Goal: Information Seeking & Learning: Learn about a topic

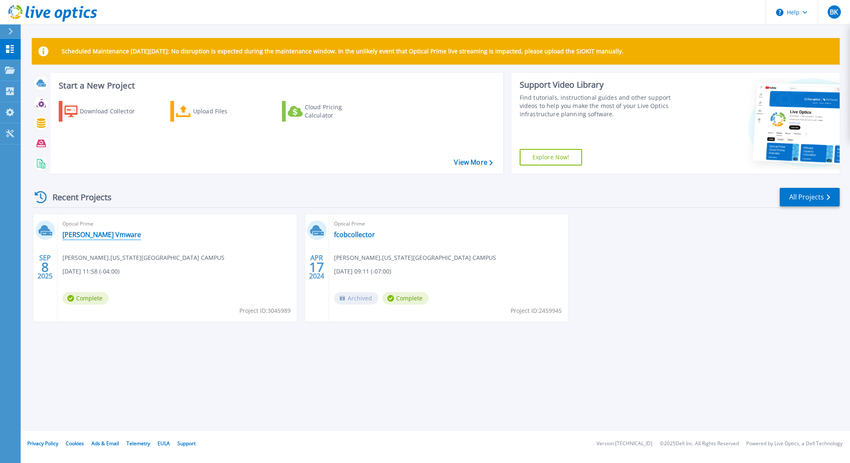
click at [92, 236] on link "[PERSON_NAME] Vmware" at bounding box center [101, 234] width 79 height 8
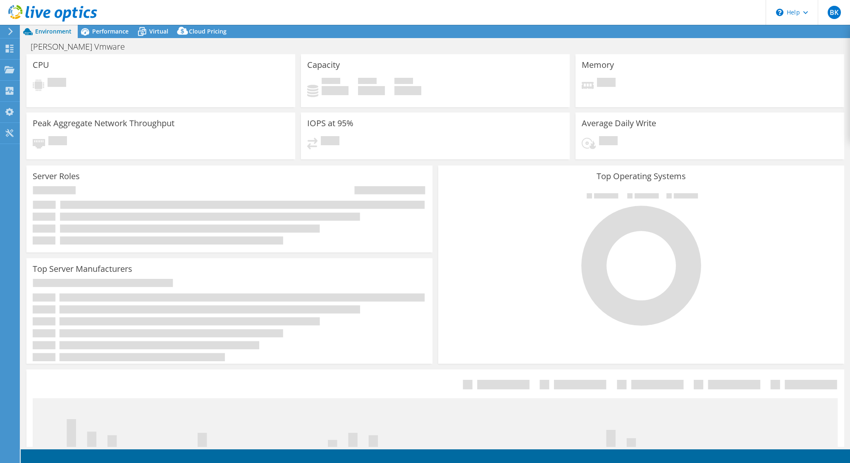
select select "USD"
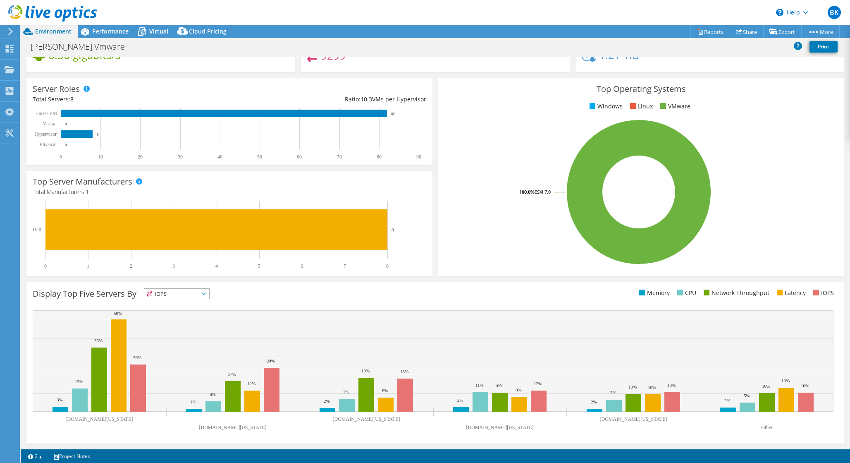
scroll to position [89, 0]
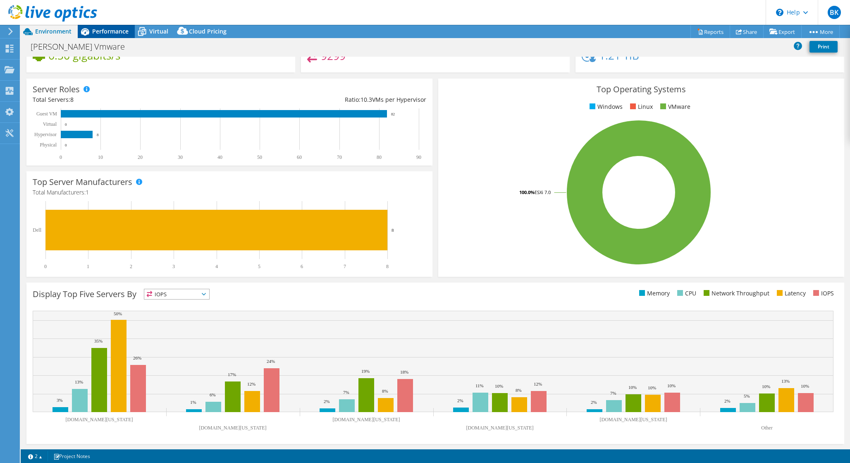
click at [112, 29] on span "Performance" at bounding box center [110, 31] width 36 height 8
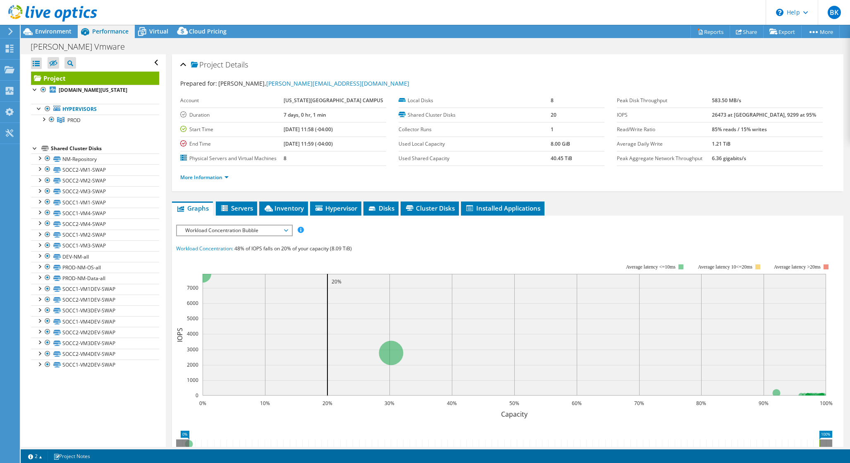
scroll to position [0, 0]
click at [240, 207] on span "Servers" at bounding box center [236, 208] width 33 height 8
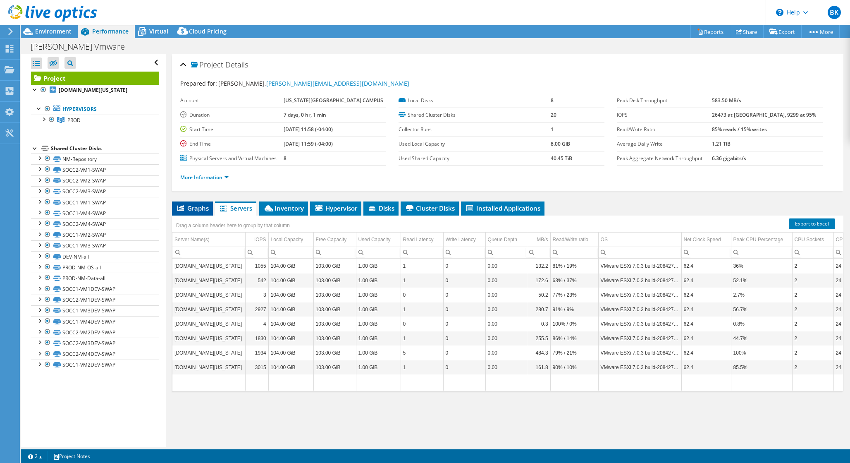
click at [204, 211] on span "Graphs" at bounding box center [192, 208] width 33 height 8
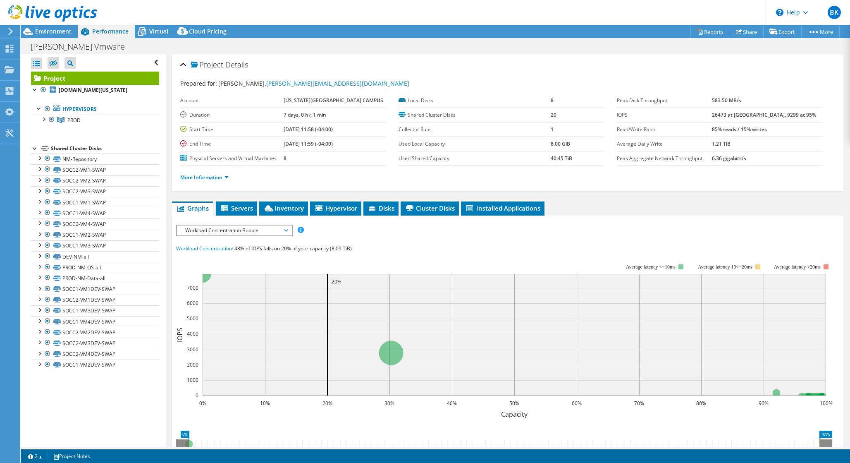
click at [261, 227] on span "Workload Concentration Bubble" at bounding box center [234, 230] width 106 height 10
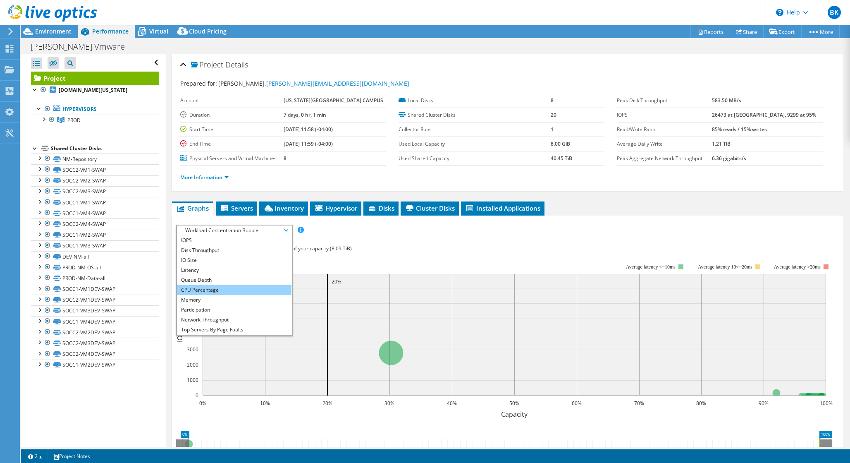
click at [209, 291] on li "CPU Percentage" at bounding box center [234, 290] width 115 height 10
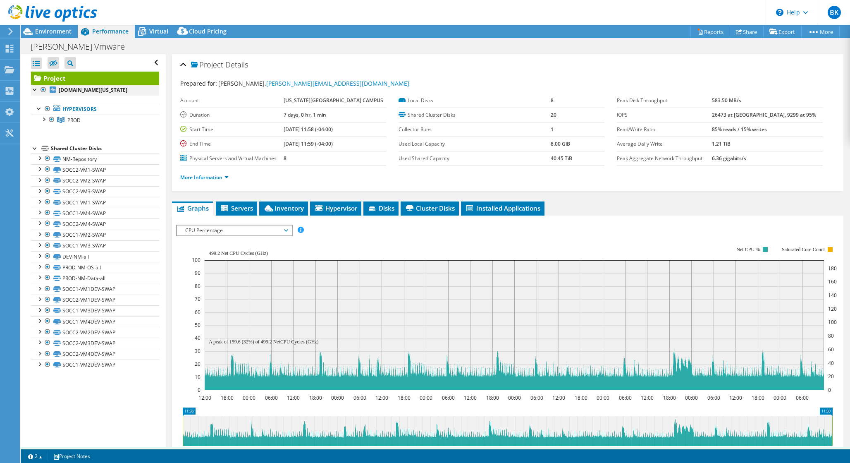
click at [35, 89] on div at bounding box center [35, 89] width 8 height 8
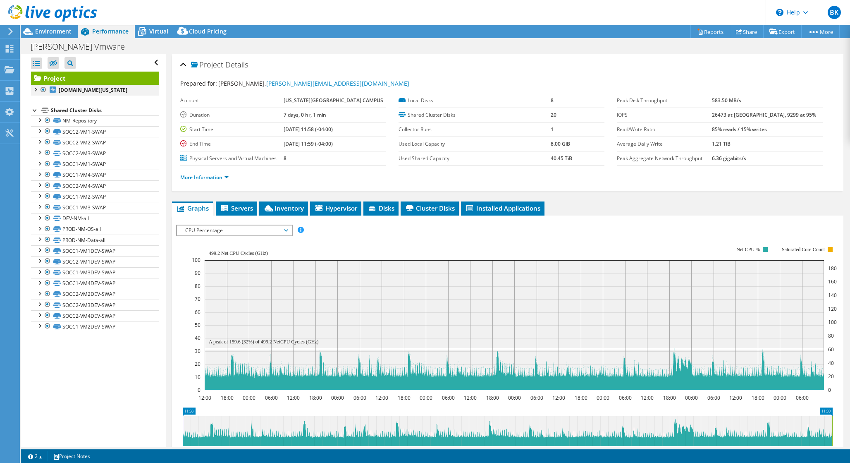
click at [35, 89] on div at bounding box center [35, 89] width 8 height 8
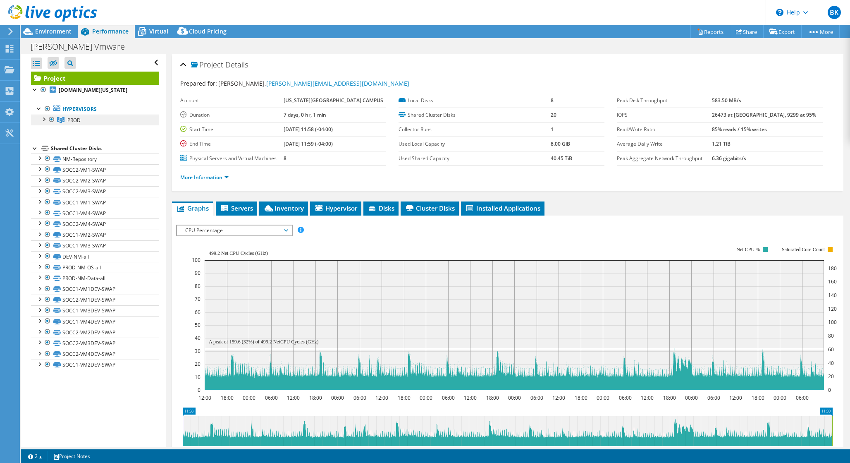
click at [74, 120] on span "PROD" at bounding box center [73, 120] width 13 height 7
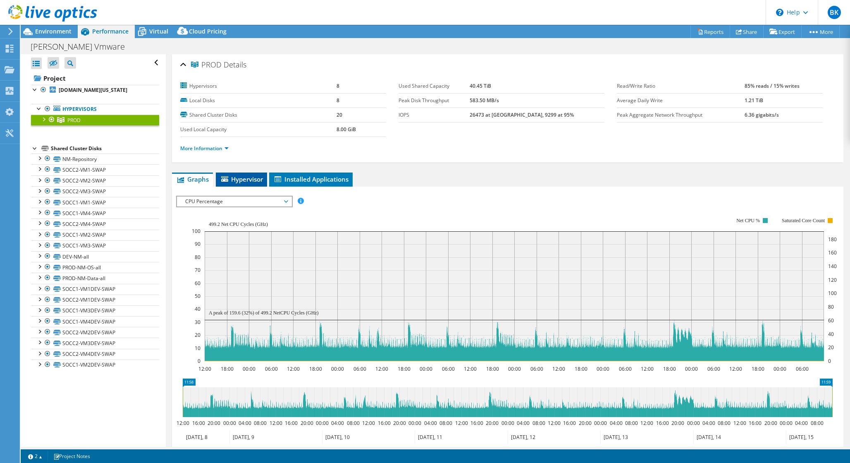
click at [251, 180] on span "Hypervisor" at bounding box center [241, 179] width 43 height 8
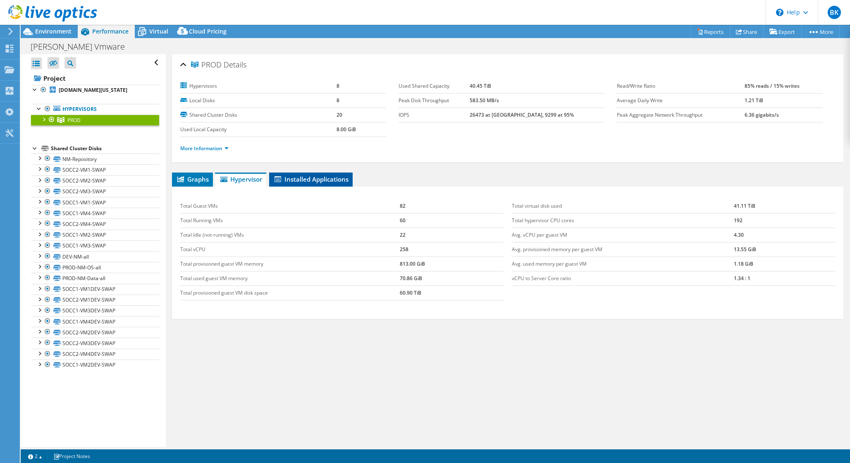
click at [330, 182] on span "Installed Applications" at bounding box center [310, 179] width 75 height 8
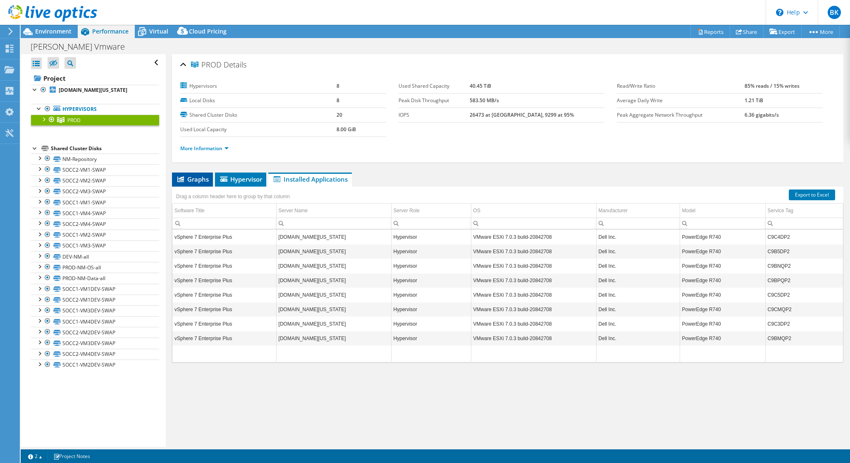
click at [200, 182] on span "Graphs" at bounding box center [192, 179] width 33 height 8
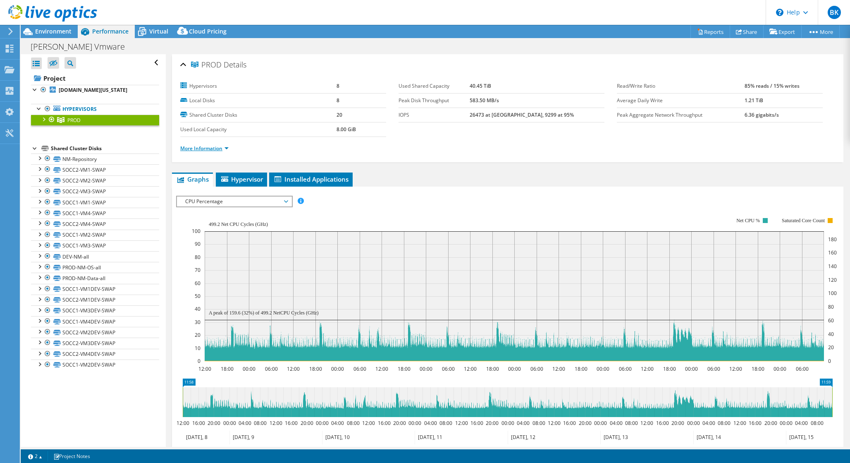
click at [221, 147] on link "More Information" at bounding box center [204, 148] width 48 height 7
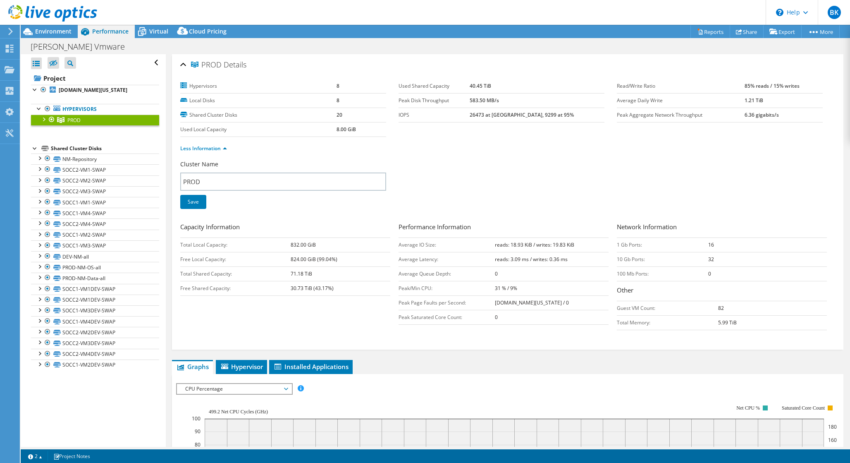
click at [712, 245] on b "16" at bounding box center [711, 244] width 6 height 7
click at [44, 117] on div at bounding box center [43, 119] width 8 height 8
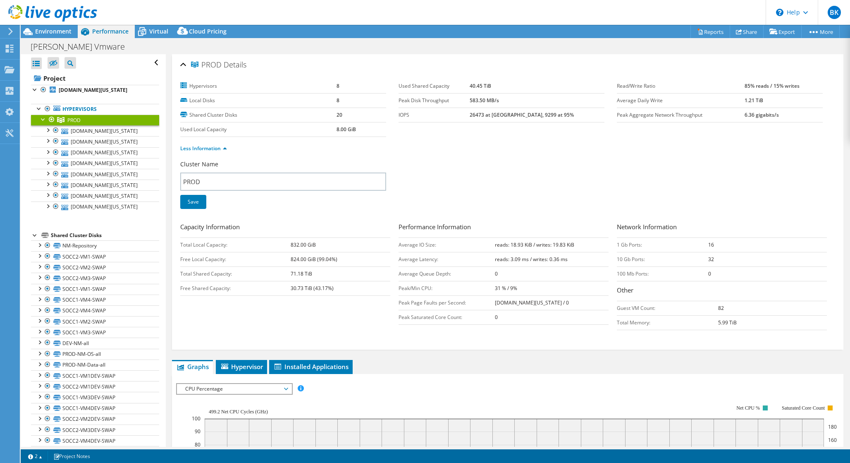
click at [44, 117] on div at bounding box center [43, 119] width 8 height 8
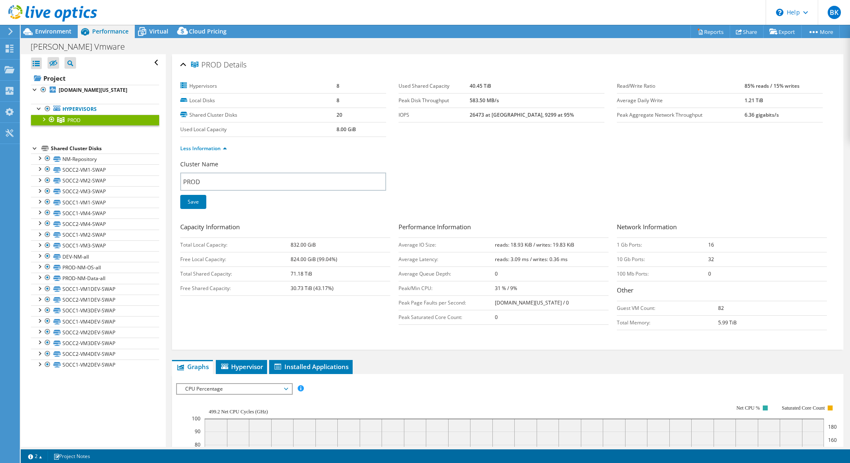
click at [44, 117] on div at bounding box center [43, 119] width 8 height 8
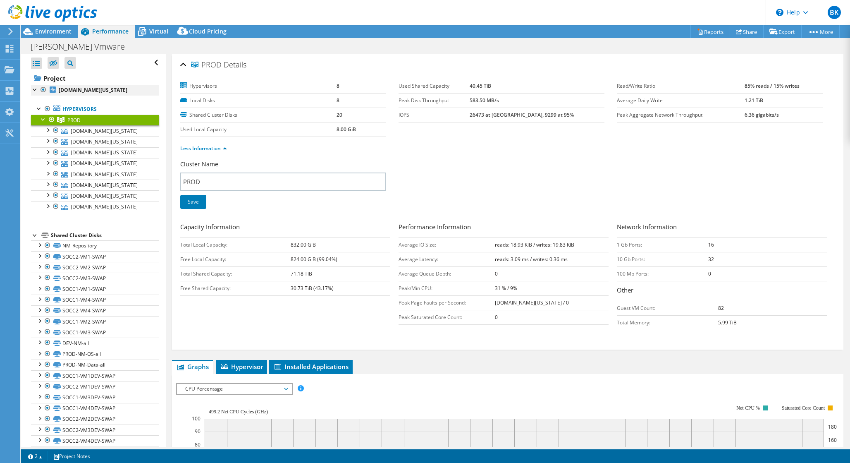
click at [35, 89] on div at bounding box center [35, 89] width 8 height 8
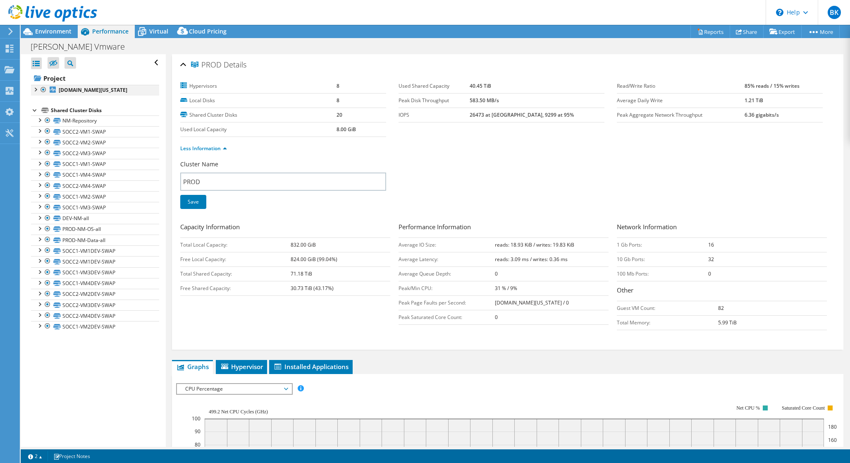
click at [35, 89] on div at bounding box center [35, 89] width 8 height 8
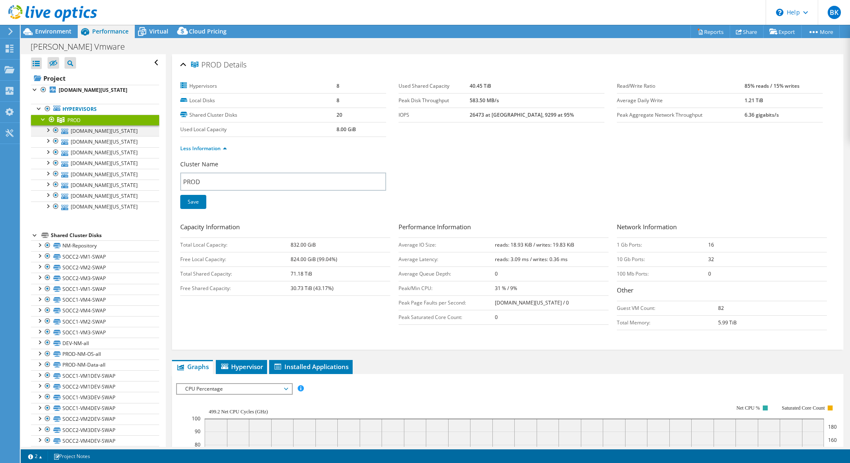
click at [49, 133] on div at bounding box center [47, 129] width 8 height 8
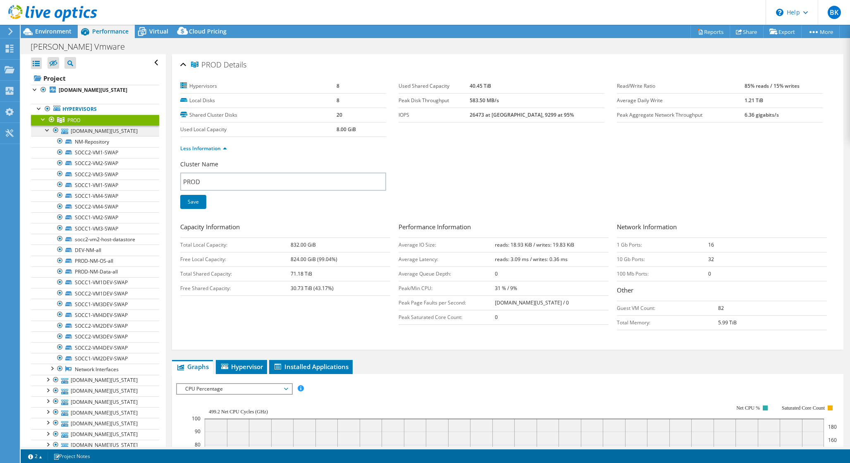
click at [82, 130] on link "[DOMAIN_NAME][US_STATE]" at bounding box center [95, 130] width 128 height 11
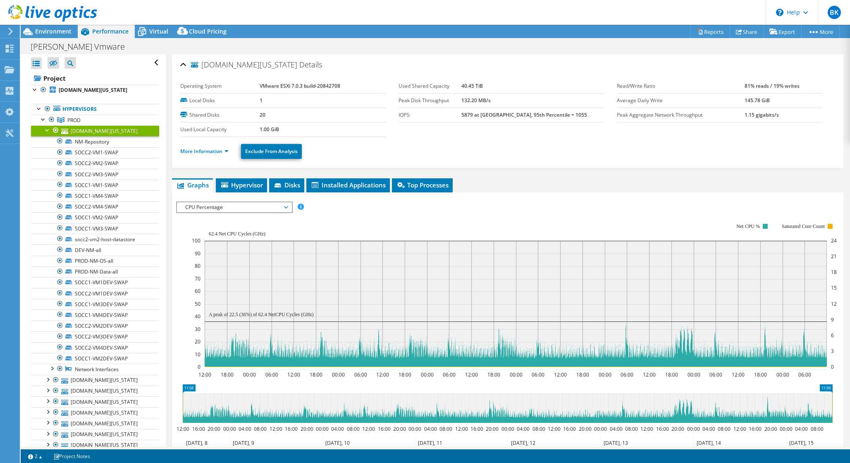
click at [46, 129] on div at bounding box center [47, 129] width 8 height 8
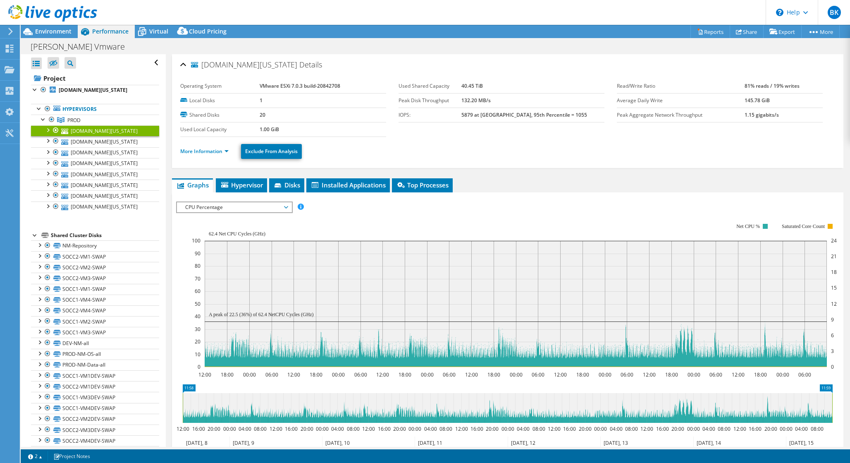
click at [46, 129] on div at bounding box center [47, 129] width 8 height 8
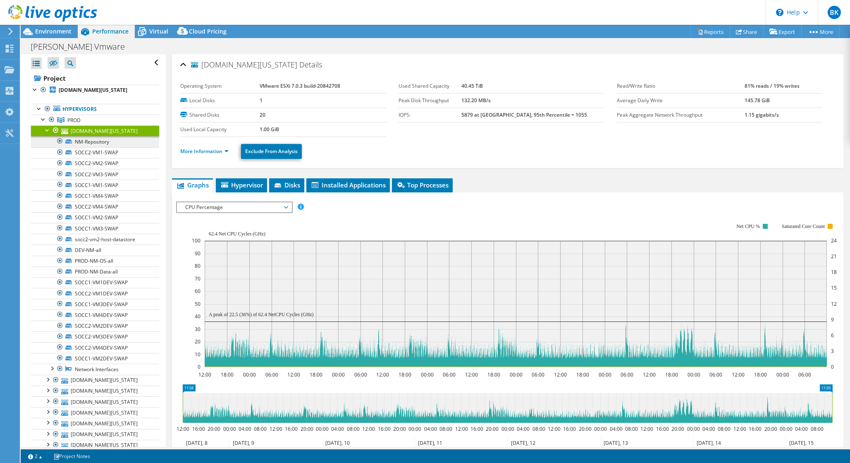
click at [96, 142] on link "NM-Repository" at bounding box center [95, 141] width 128 height 11
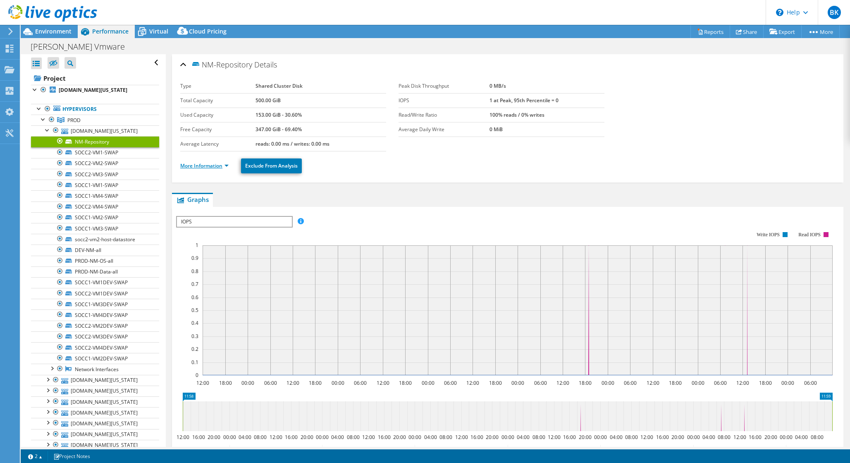
click at [227, 169] on link "More Information" at bounding box center [204, 165] width 48 height 7
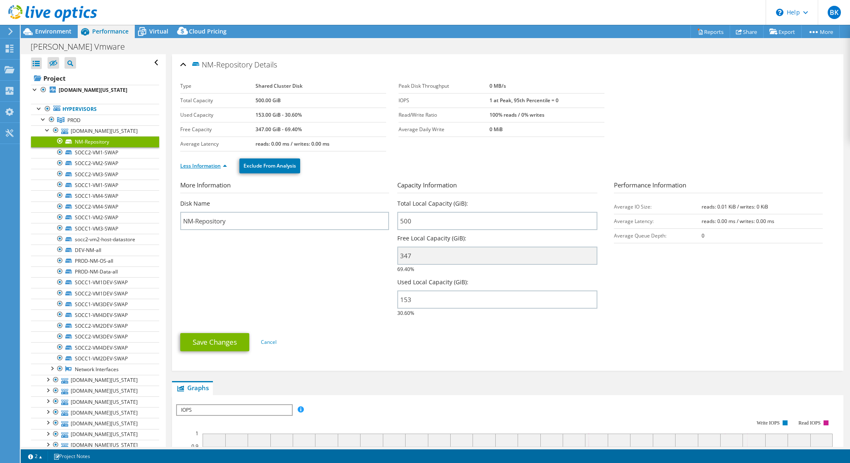
click at [227, 169] on link "Less Information" at bounding box center [203, 165] width 47 height 7
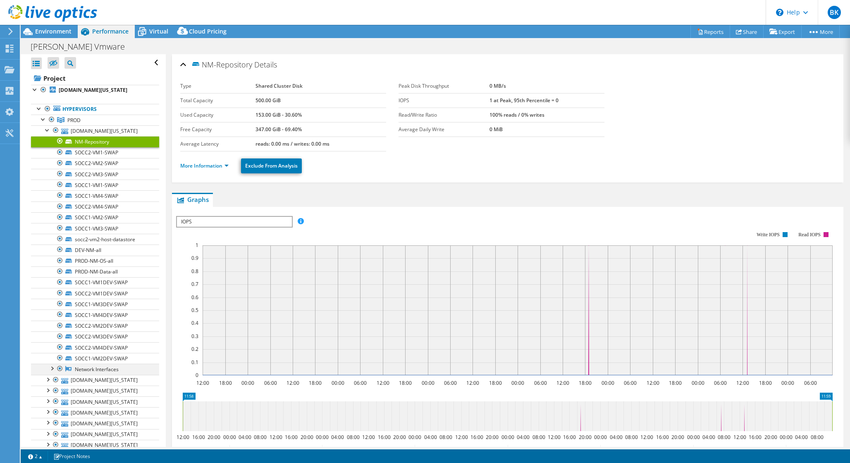
click at [52, 368] on div at bounding box center [52, 368] width 8 height 8
click at [97, 250] on link "DEV-NM-all" at bounding box center [95, 249] width 128 height 11
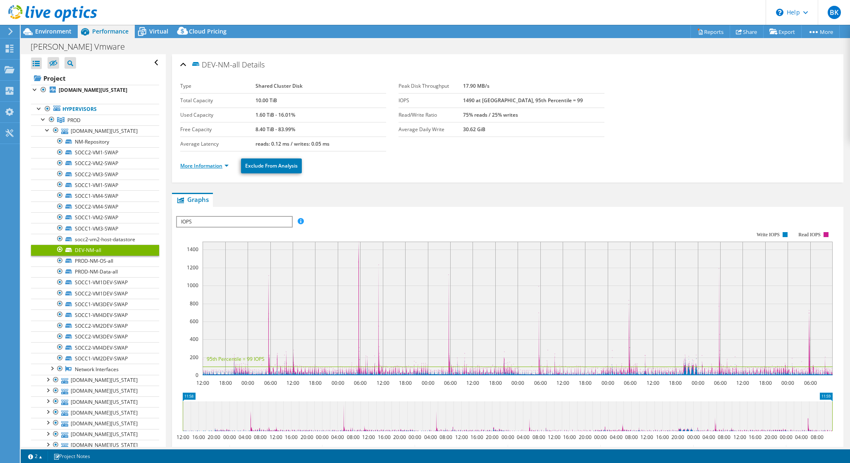
click at [223, 163] on link "More Information" at bounding box center [204, 165] width 48 height 7
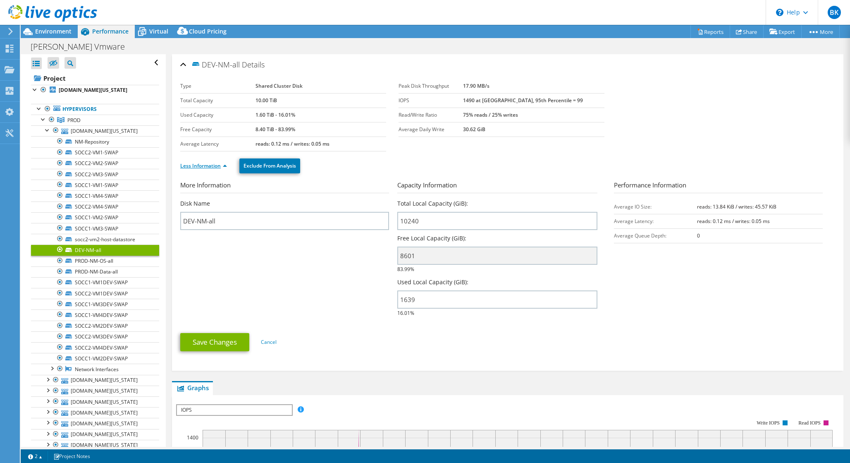
click at [223, 163] on link "Less Information" at bounding box center [203, 165] width 47 height 7
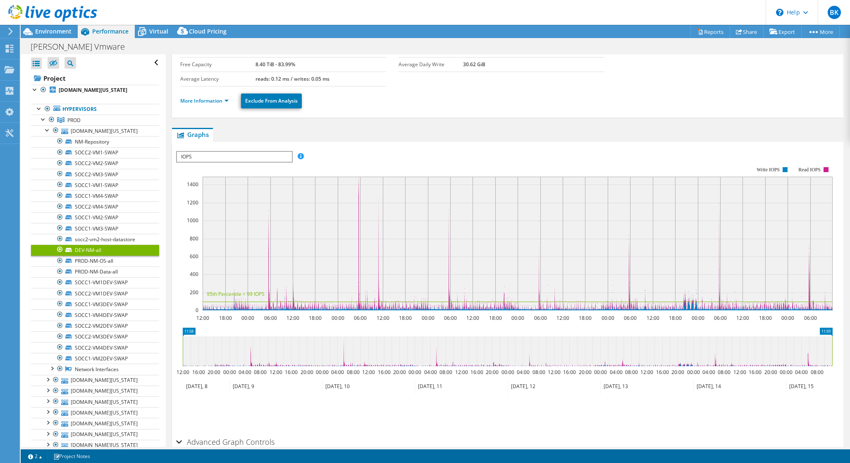
scroll to position [69, 0]
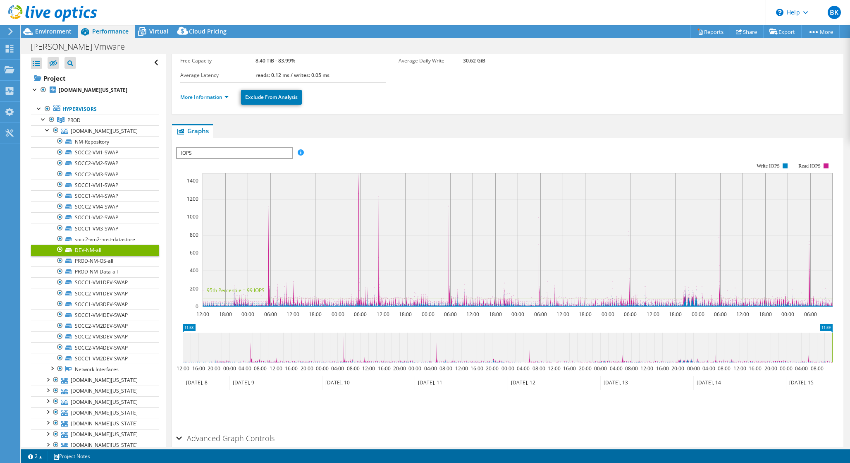
click at [242, 152] on span "IOPS" at bounding box center [234, 153] width 115 height 10
click at [197, 172] on li "Disk Throughput" at bounding box center [234, 173] width 115 height 10
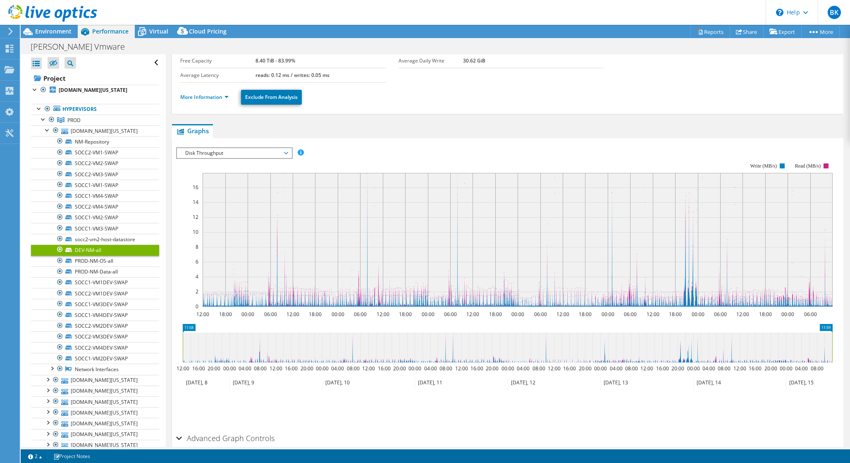
scroll to position [62, 0]
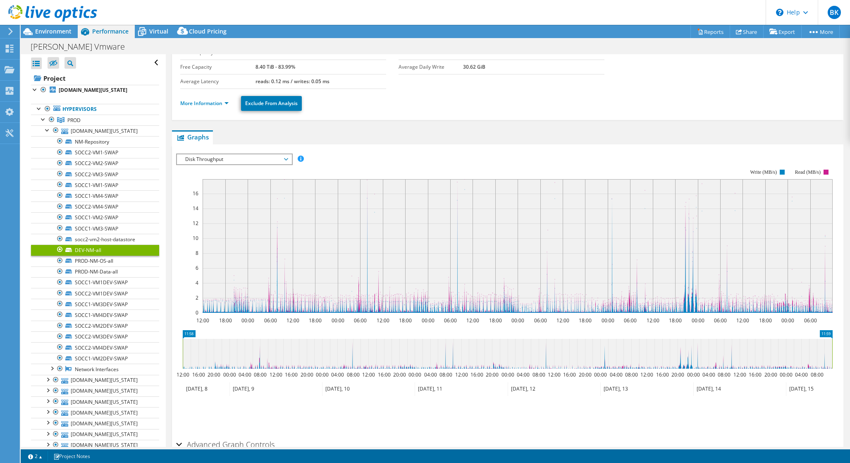
click at [217, 160] on span "Disk Throughput" at bounding box center [234, 159] width 106 height 10
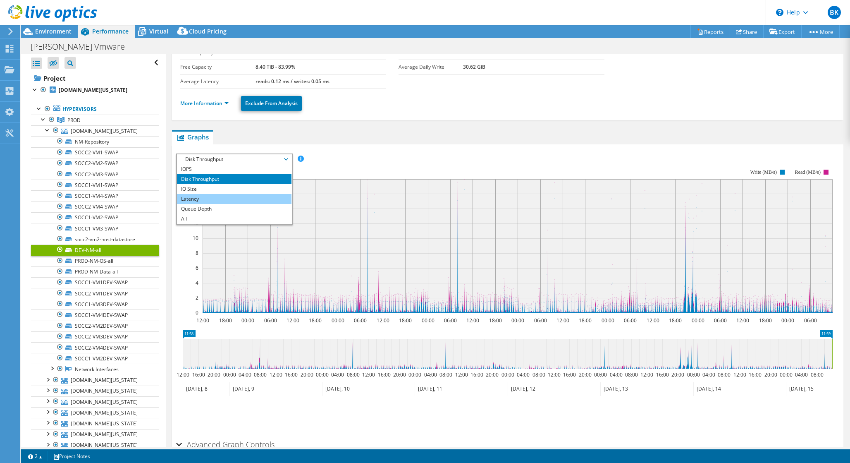
click at [206, 197] on li "Latency" at bounding box center [234, 199] width 115 height 10
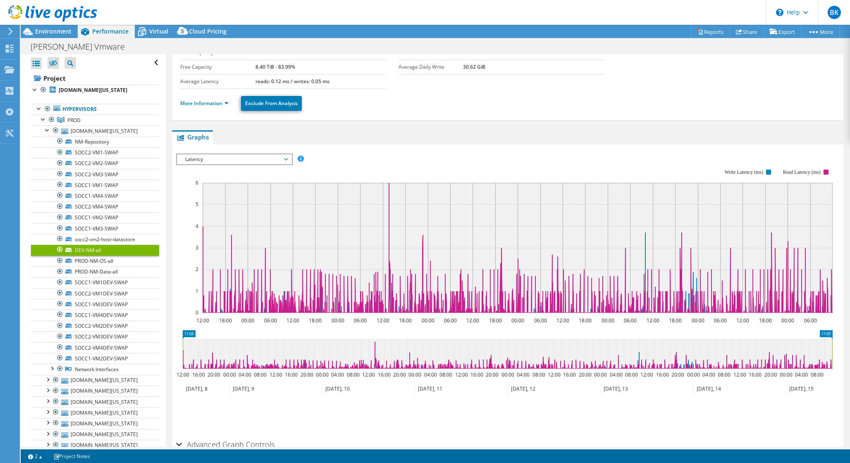
click at [226, 158] on span "Latency" at bounding box center [234, 159] width 106 height 10
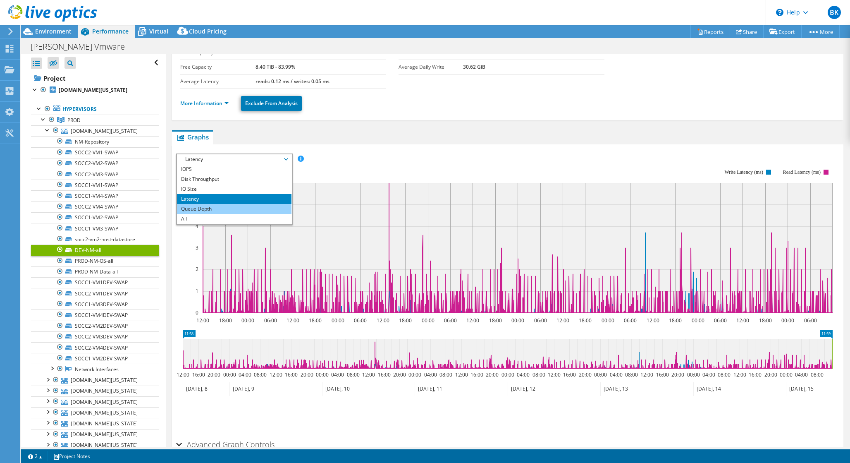
click at [209, 206] on li "Queue Depth" at bounding box center [234, 209] width 115 height 10
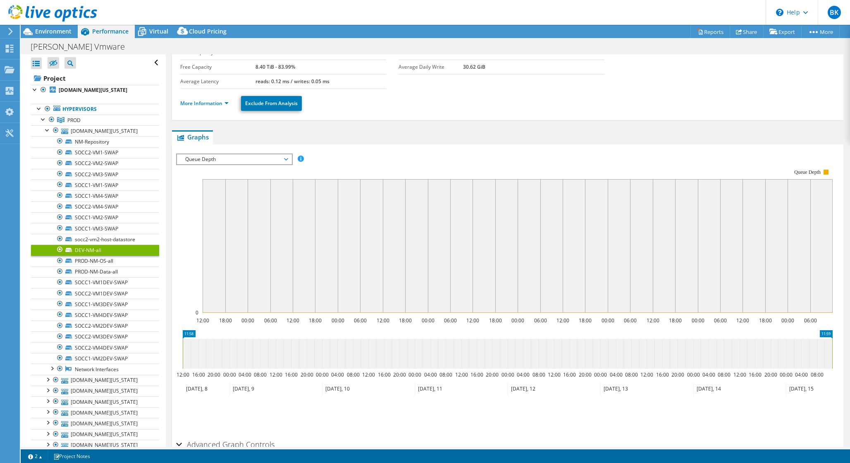
click at [230, 156] on span "Queue Depth" at bounding box center [234, 159] width 106 height 10
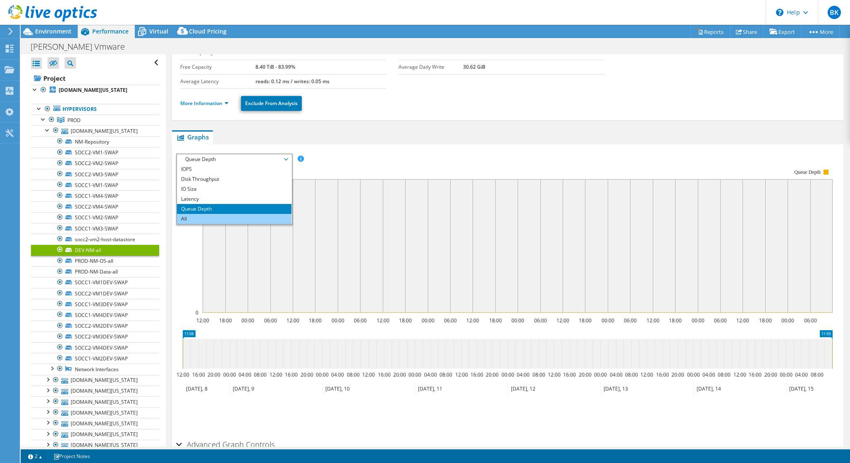
click at [188, 218] on li "All" at bounding box center [234, 219] width 115 height 10
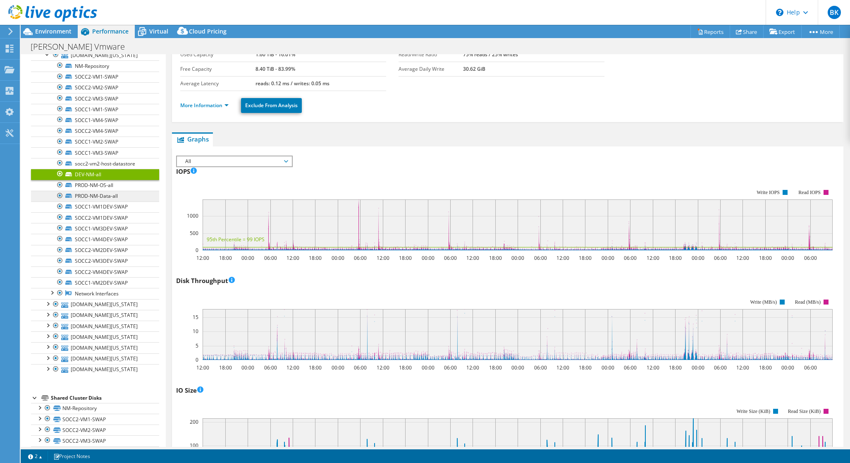
scroll to position [81, 0]
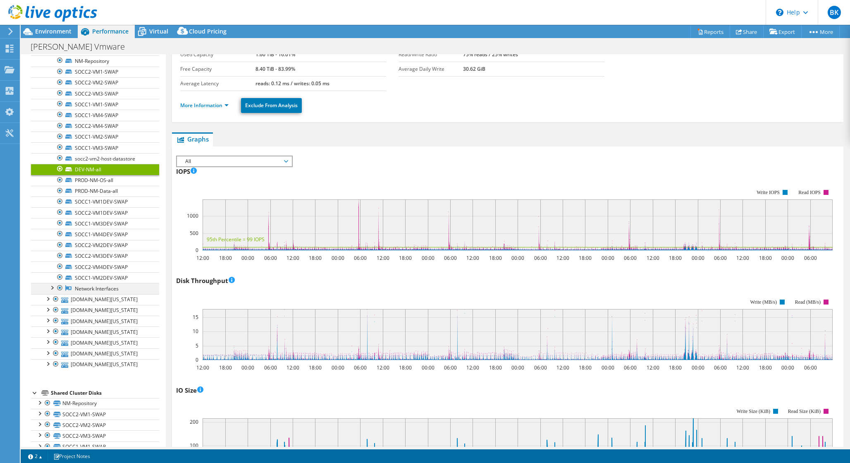
click at [53, 289] on div at bounding box center [52, 287] width 8 height 8
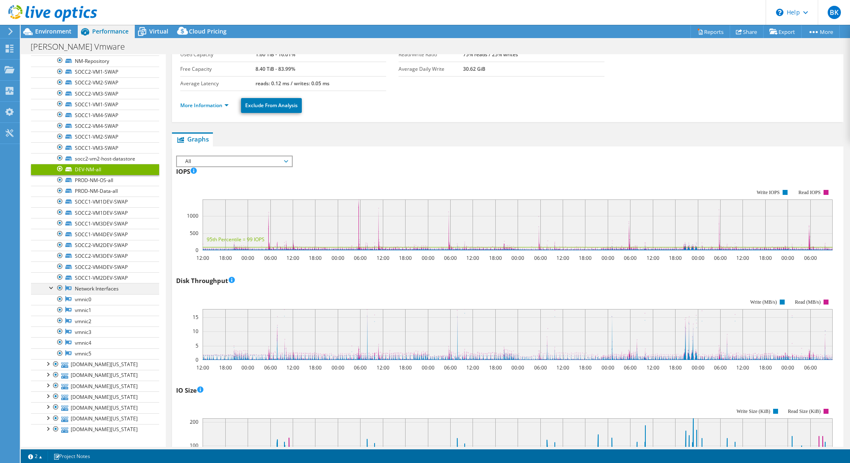
click at [53, 289] on div at bounding box center [52, 287] width 8 height 8
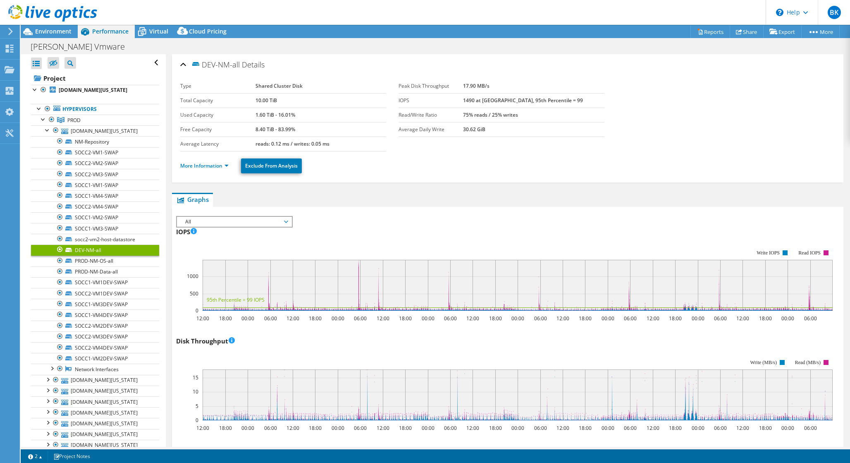
select select "USD"
